Goal: Find specific page/section: Find specific page/section

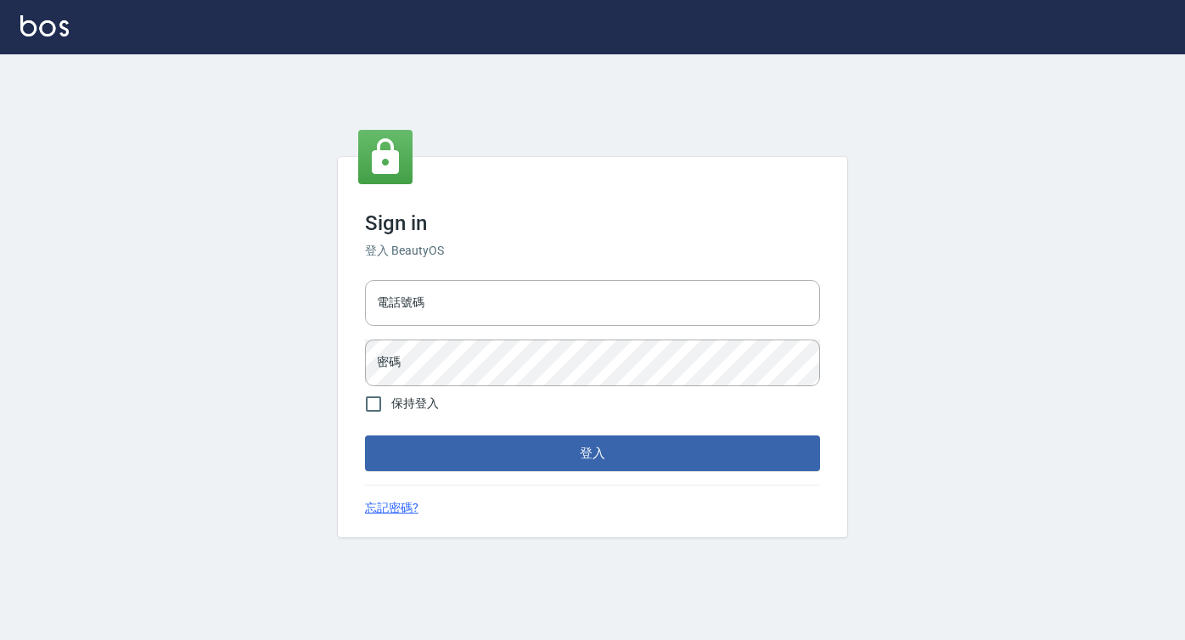
click at [547, 306] on input "電話號碼" at bounding box center [592, 303] width 455 height 46
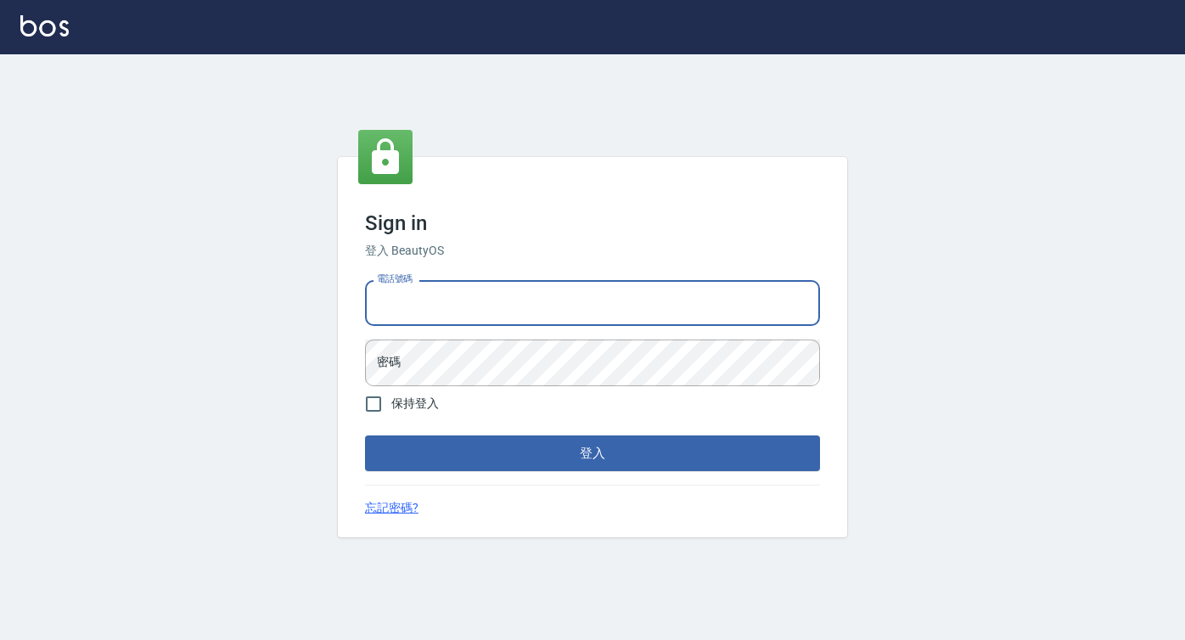
type input "0422271378"
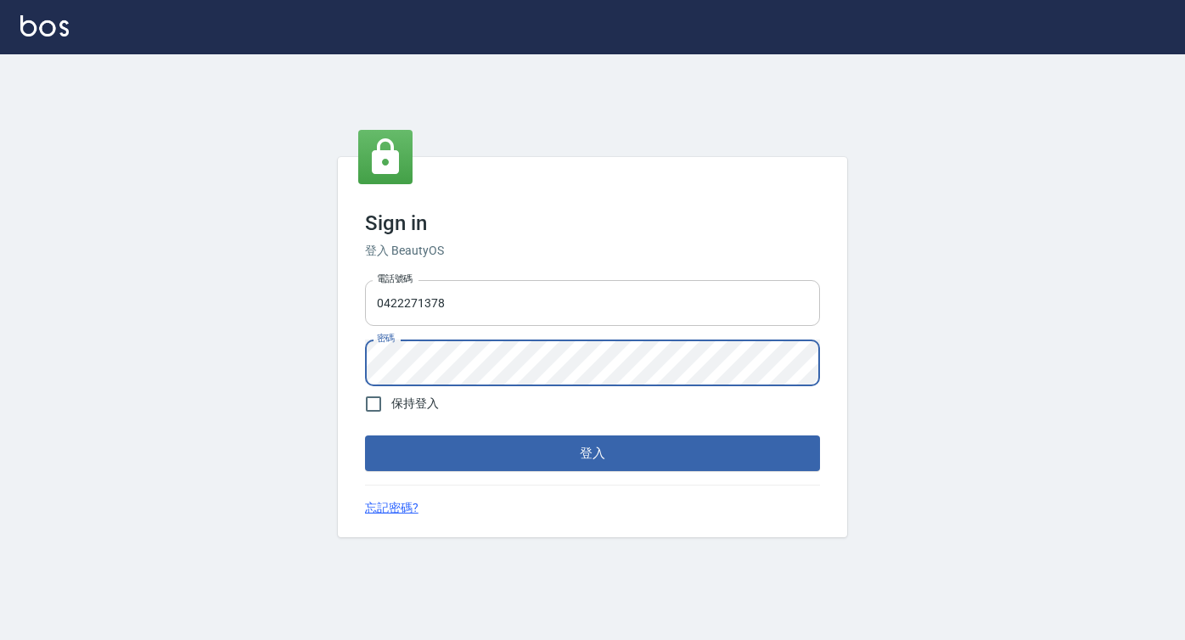
click at [365, 436] on button "登入" at bounding box center [592, 454] width 455 height 36
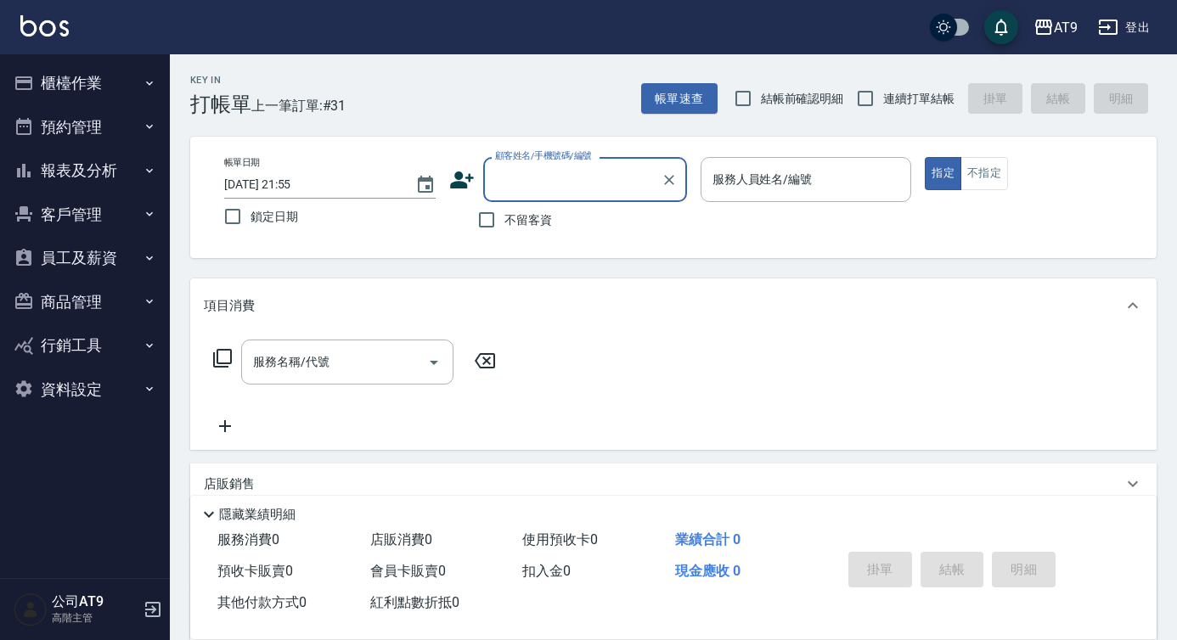
click at [106, 190] on button "報表及分析" at bounding box center [85, 171] width 156 height 44
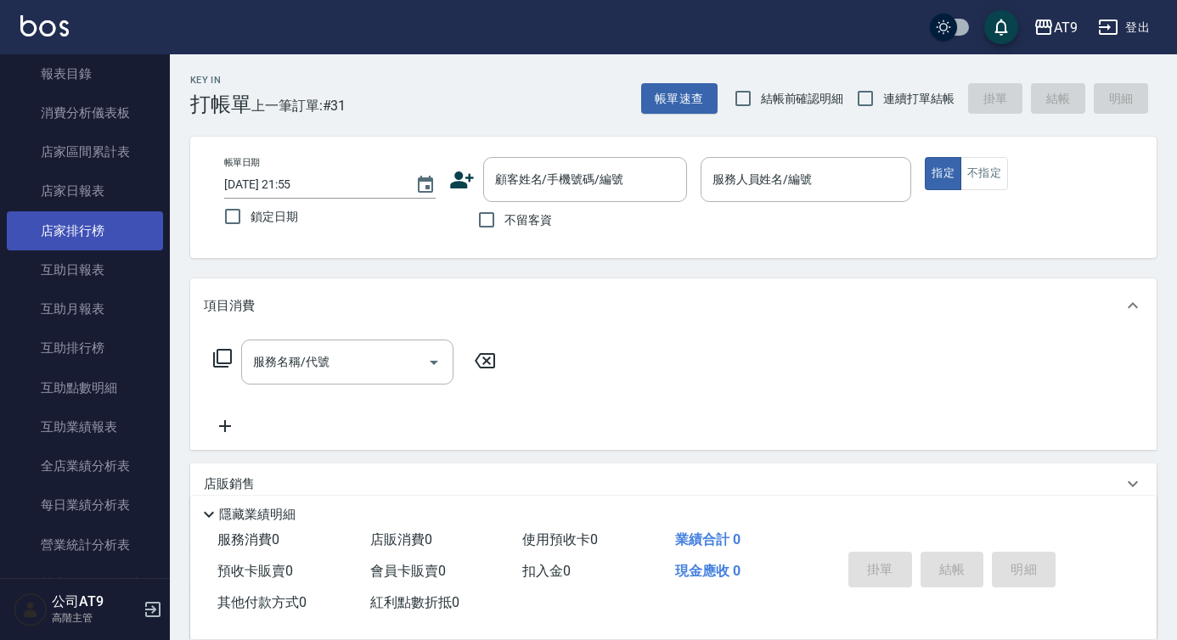
scroll to position [378, 0]
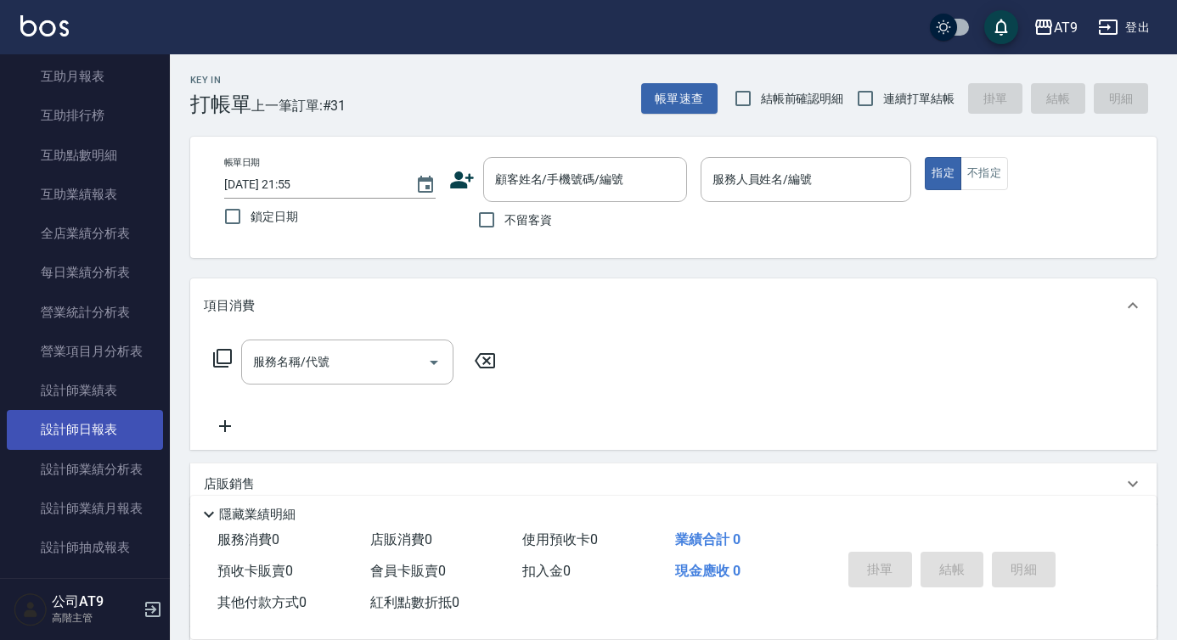
click at [93, 420] on link "設計師日報表" at bounding box center [85, 429] width 156 height 39
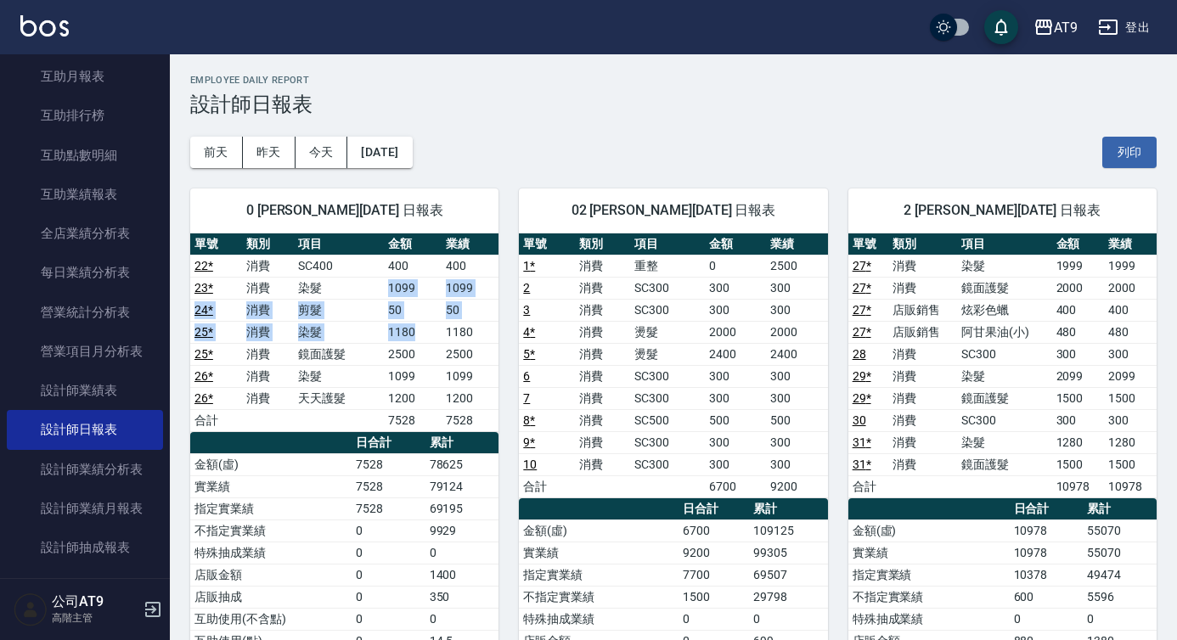
drag, startPoint x: 423, startPoint y: 279, endPoint x: 423, endPoint y: 337, distance: 58.6
click at [423, 337] on tbody "22 * 消費 SC400 400 400 23 * 消費 染髮 1099 1099 24 * 消費 剪髮 50 50 25 * 消費 染髮 1180 118…" at bounding box center [344, 343] width 308 height 177
click at [423, 337] on td "1180" at bounding box center [412, 332] width 57 height 22
